Goal: Find specific page/section: Find specific page/section

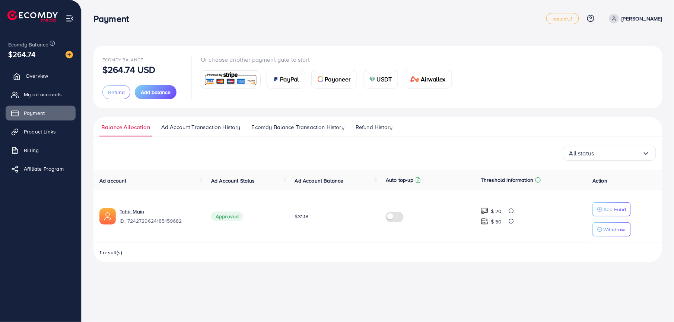
click at [51, 79] on link "Overview" at bounding box center [41, 76] width 70 height 15
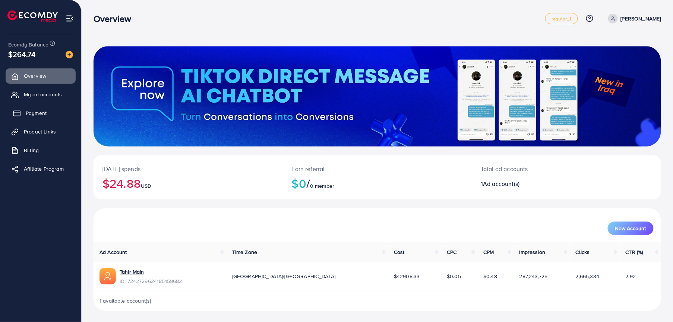
click at [42, 112] on span "Payment" at bounding box center [36, 112] width 21 height 7
